Goal: Find specific page/section: Find specific page/section

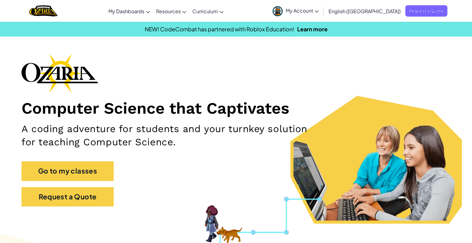
click at [319, 10] on span "My Account" at bounding box center [302, 10] width 33 height 6
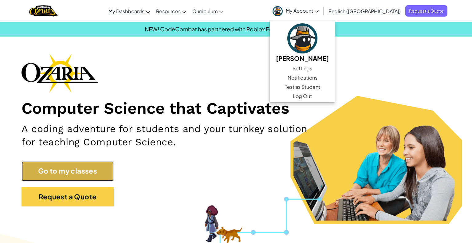
click at [73, 169] on link "Go to my classes" at bounding box center [68, 171] width 92 height 20
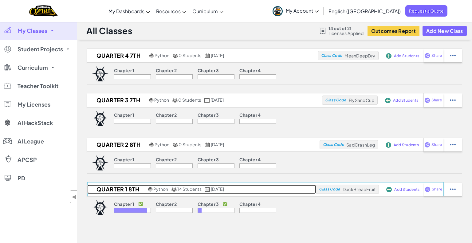
click at [116, 191] on h2 "Quarter 1 8th" at bounding box center [116, 189] width 59 height 9
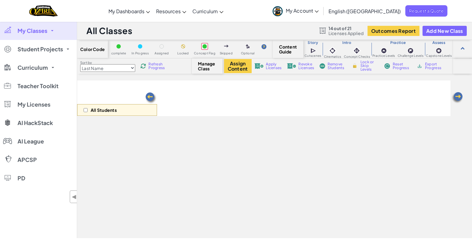
select select "5e27600d1c9d440000ac3ee7"
